Goal: Information Seeking & Learning: Learn about a topic

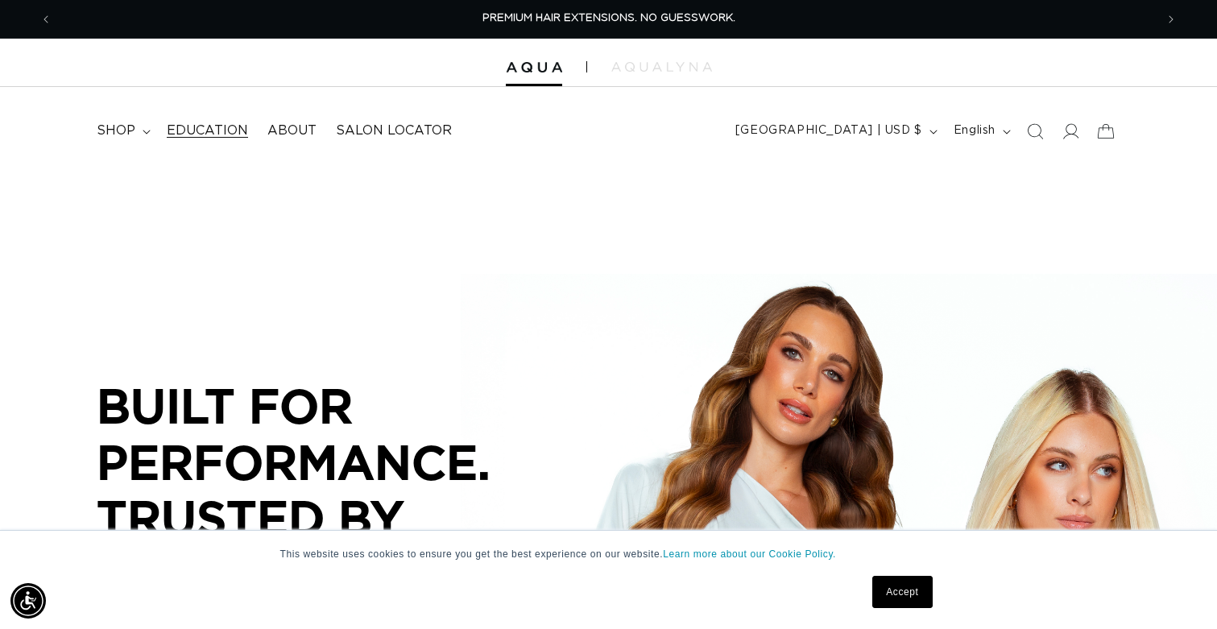
click at [222, 125] on span "Education" at bounding box center [207, 130] width 81 height 17
